Goal: Task Accomplishment & Management: Use online tool/utility

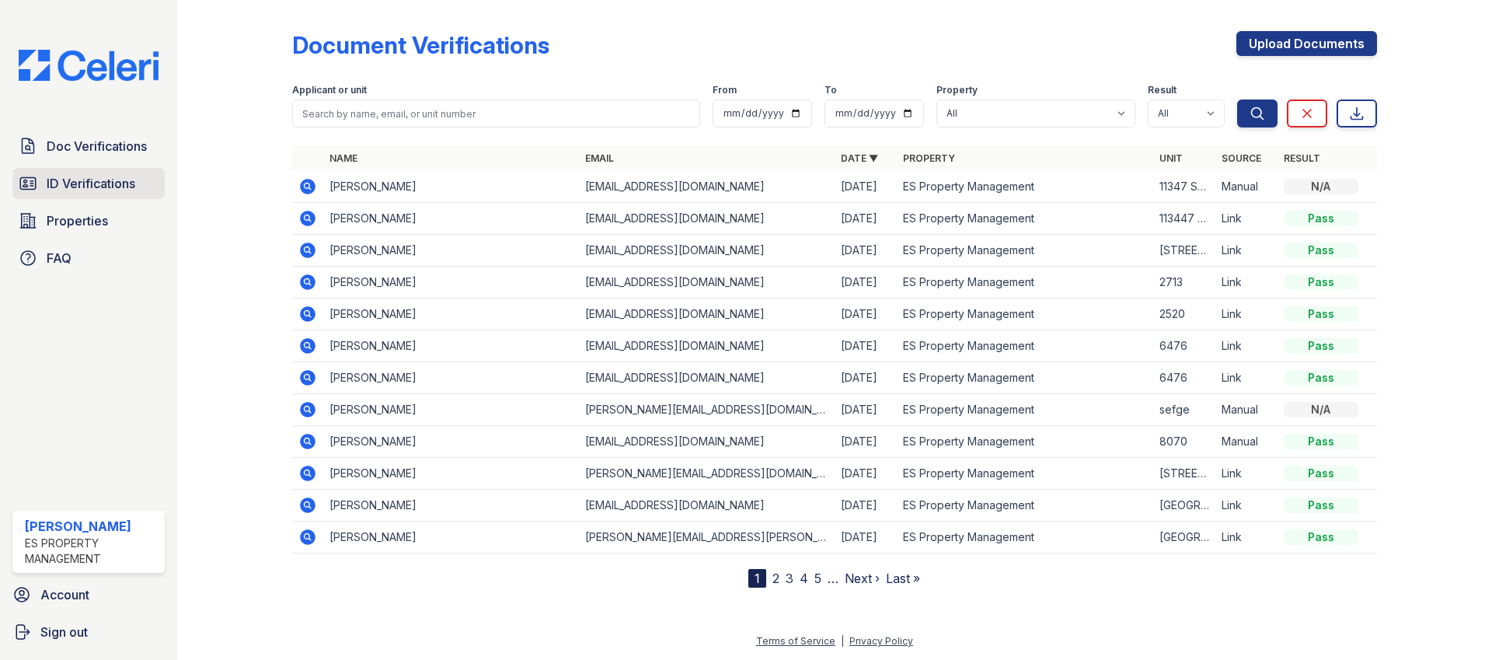
click at [89, 179] on span "ID Verifications" at bounding box center [91, 183] width 89 height 19
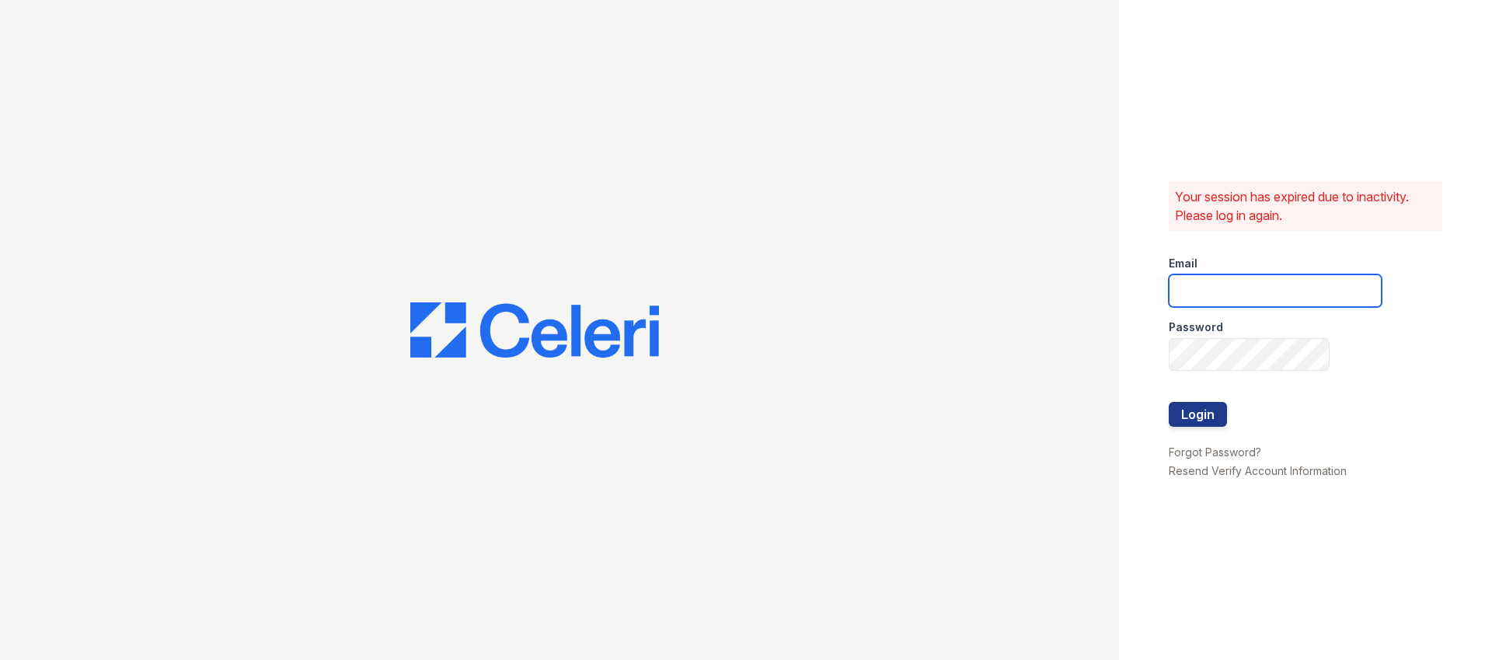
click at [1230, 299] on input "email" at bounding box center [1275, 290] width 213 height 33
type input "Dana@indianapolispropertymanagement.com"
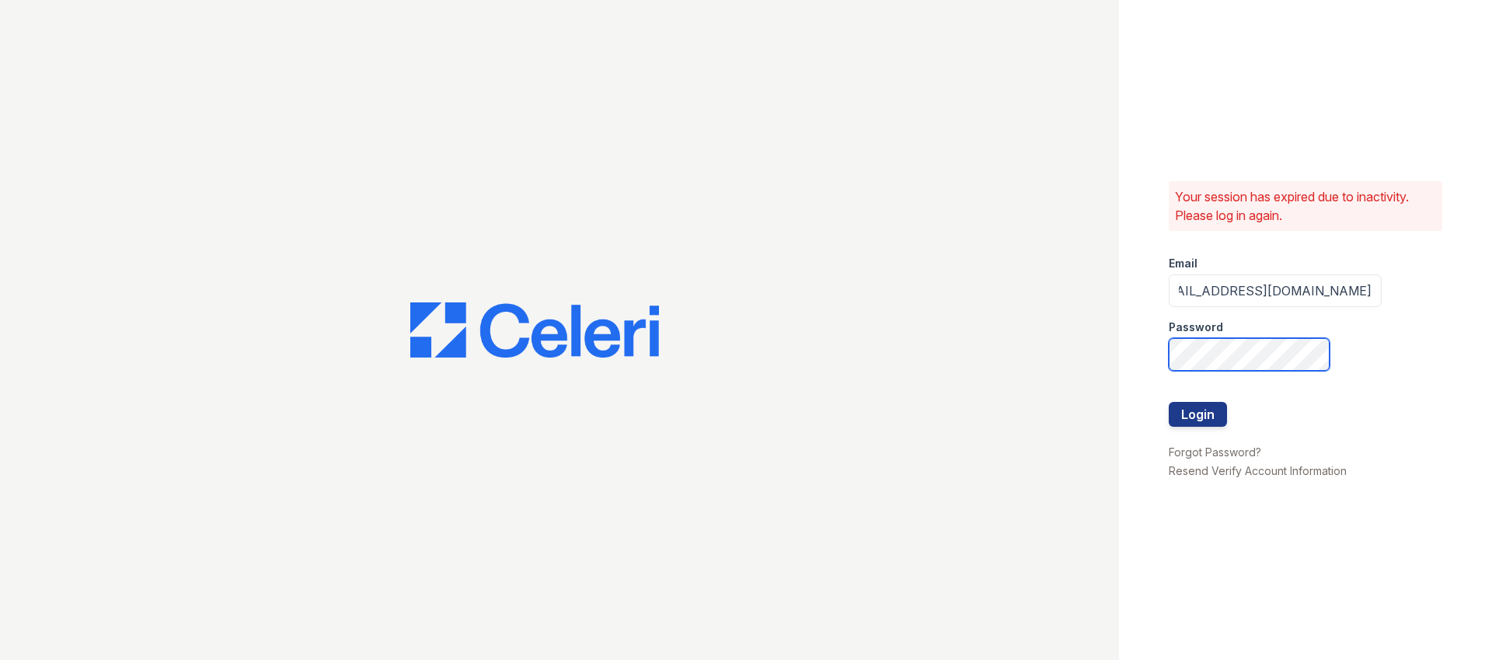
scroll to position [0, 0]
click at [0, 659] on com-1password-button at bounding box center [0, 660] width 0 height 0
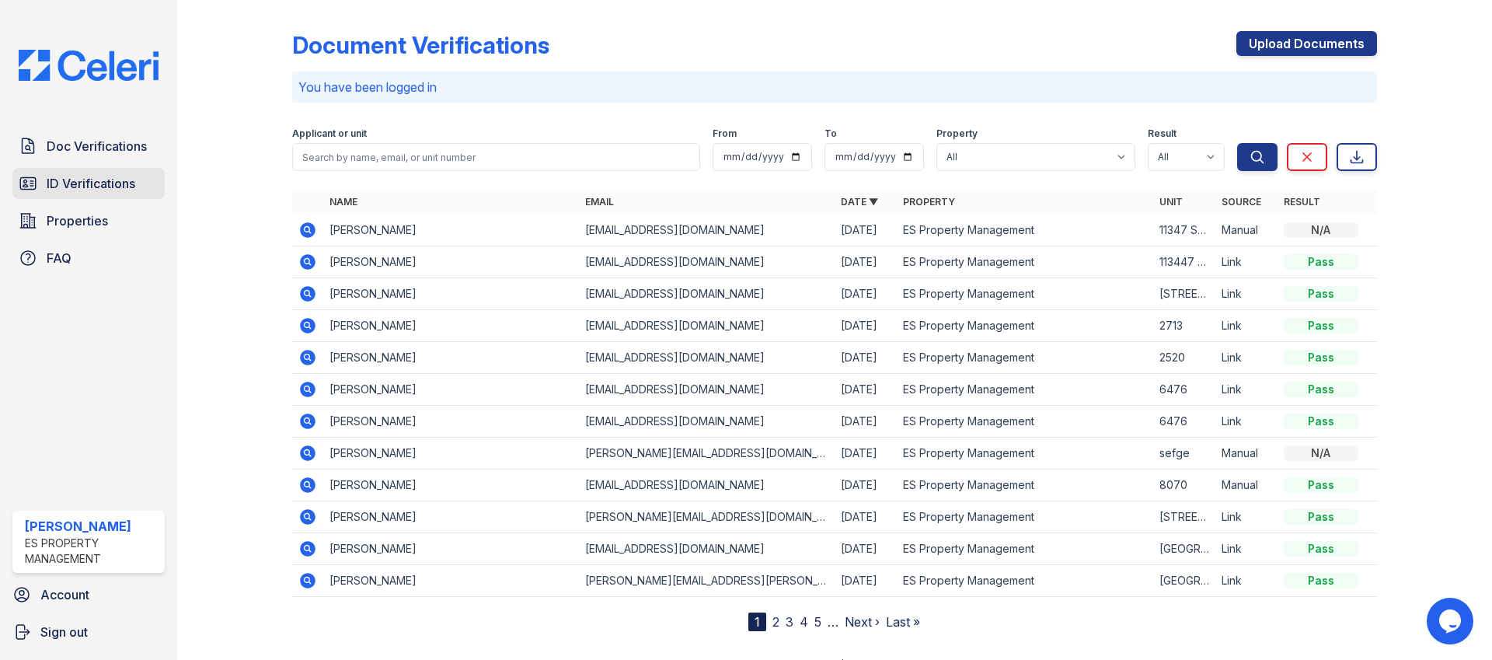
click at [100, 176] on span "ID Verifications" at bounding box center [91, 183] width 89 height 19
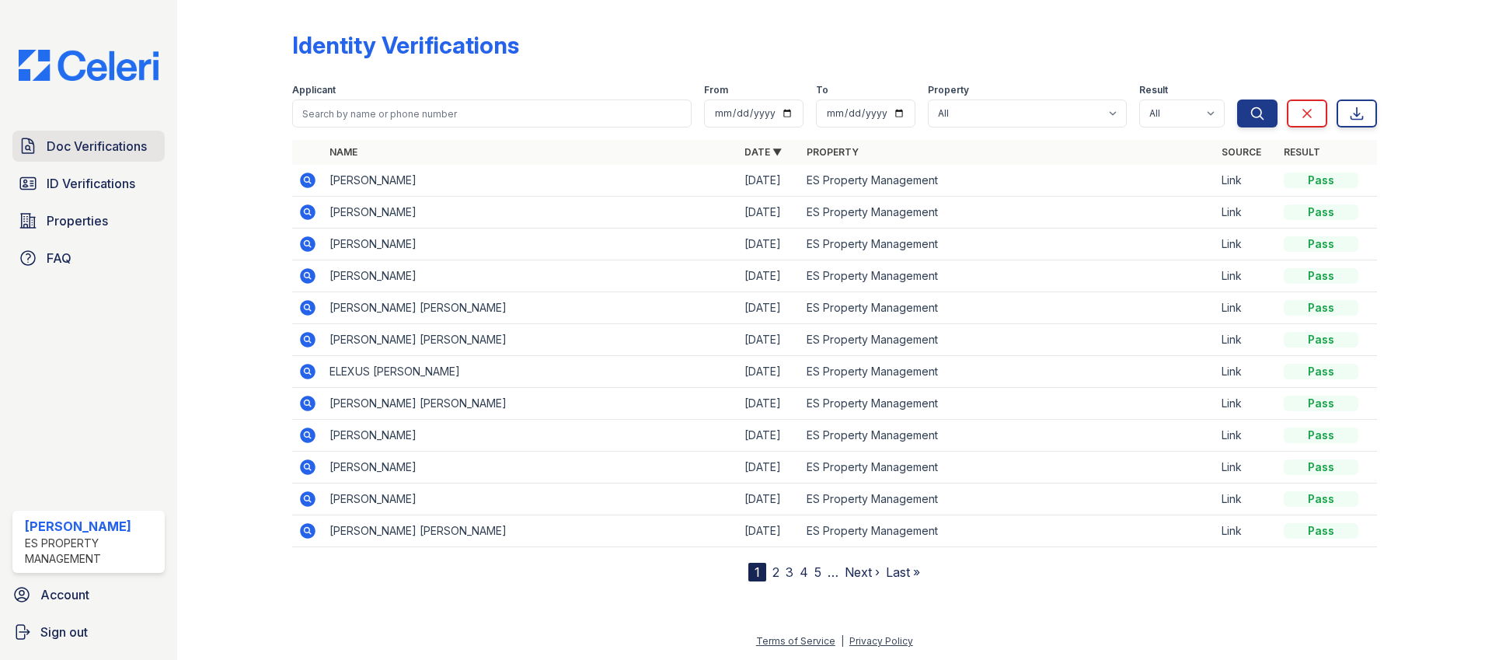
click at [100, 162] on link "Doc Verifications" at bounding box center [88, 146] width 152 height 31
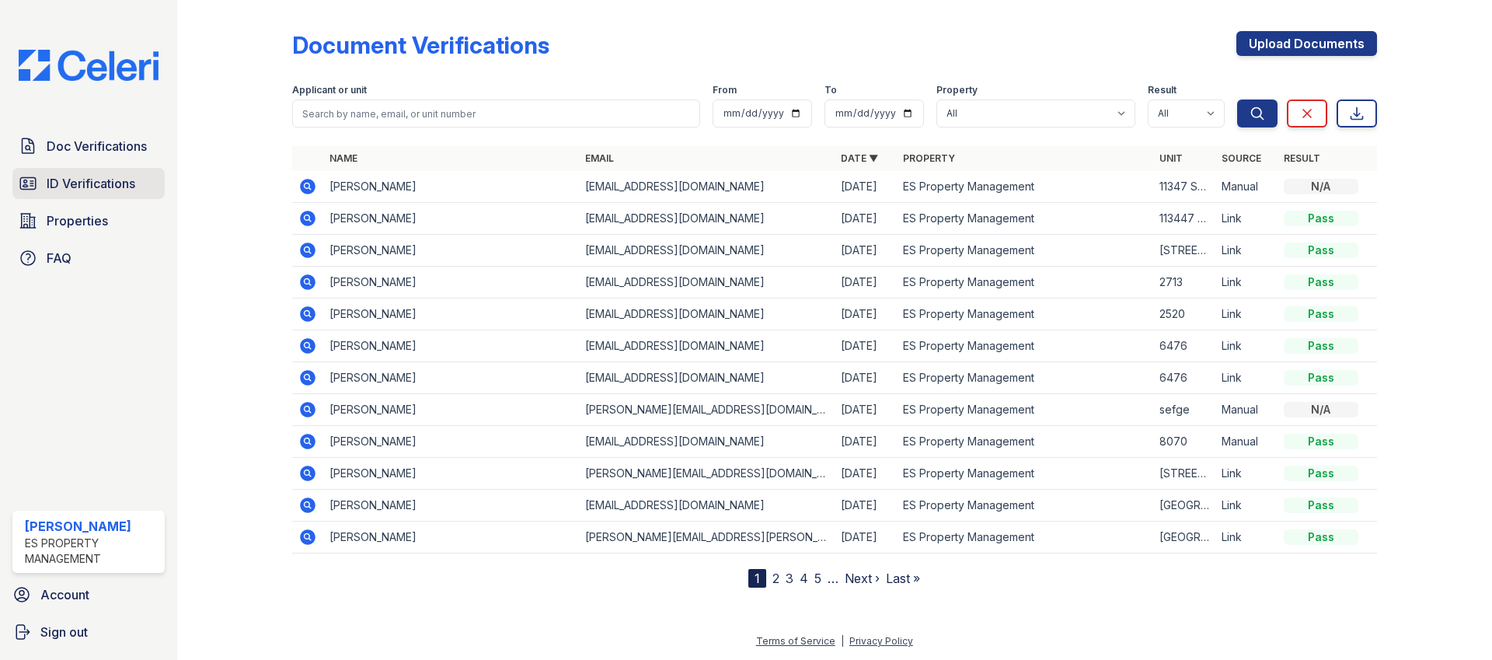
click at [100, 182] on span "ID Verifications" at bounding box center [91, 183] width 89 height 19
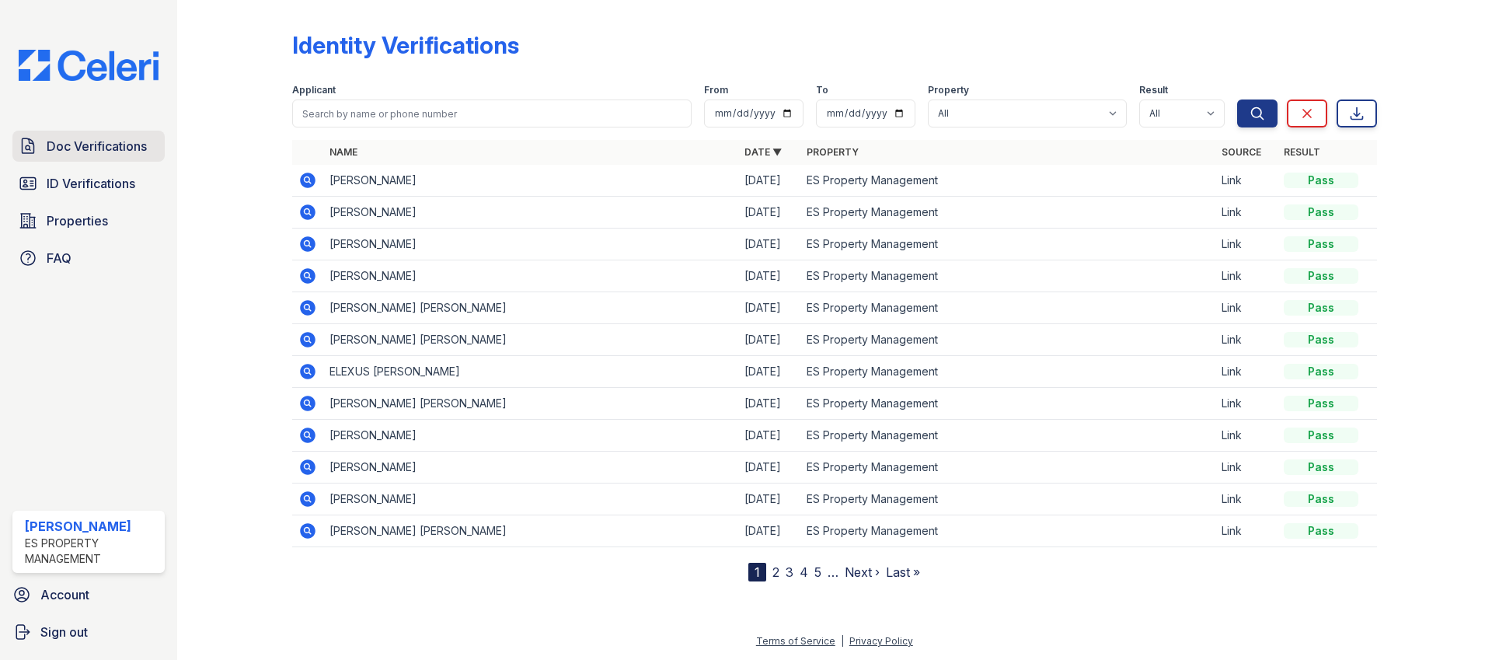
click at [113, 148] on span "Doc Verifications" at bounding box center [97, 146] width 100 height 19
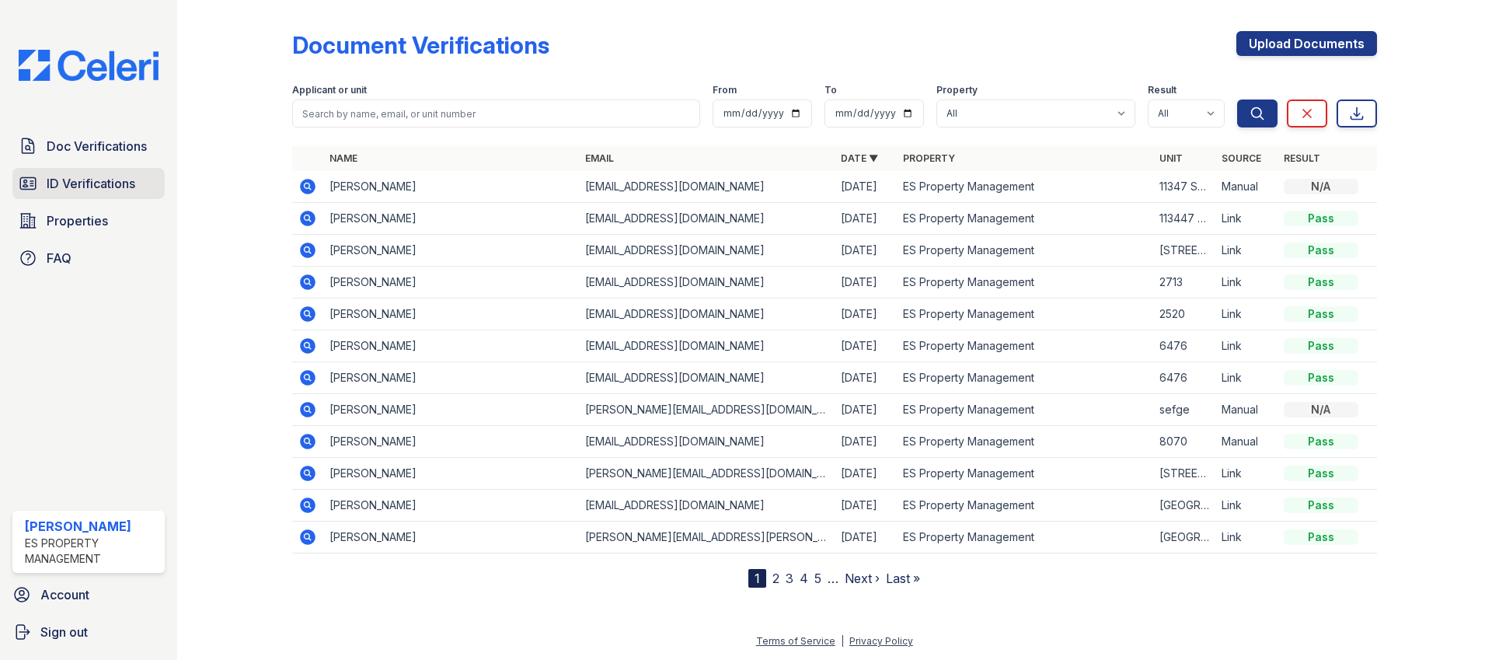
click at [113, 180] on span "ID Verifications" at bounding box center [91, 183] width 89 height 19
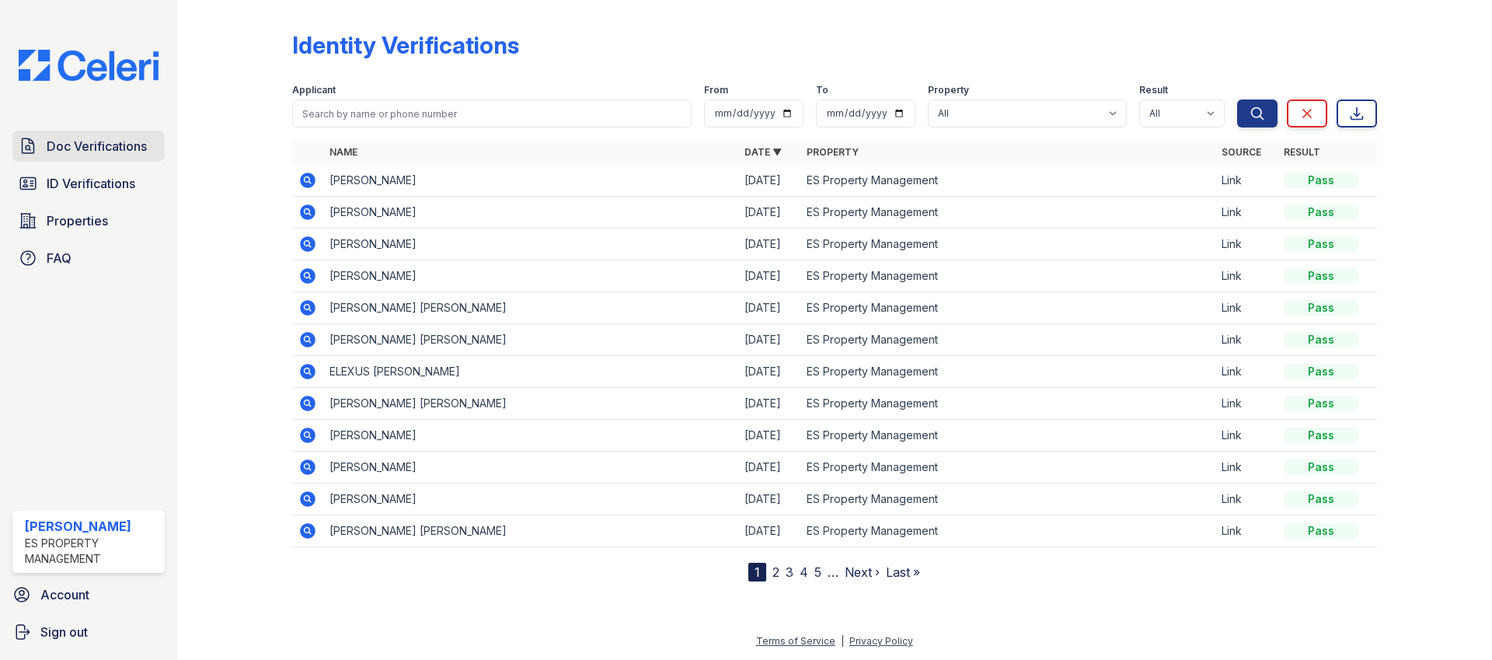
click at [114, 152] on span "Doc Verifications" at bounding box center [97, 146] width 100 height 19
